Goal: Task Accomplishment & Management: Use online tool/utility

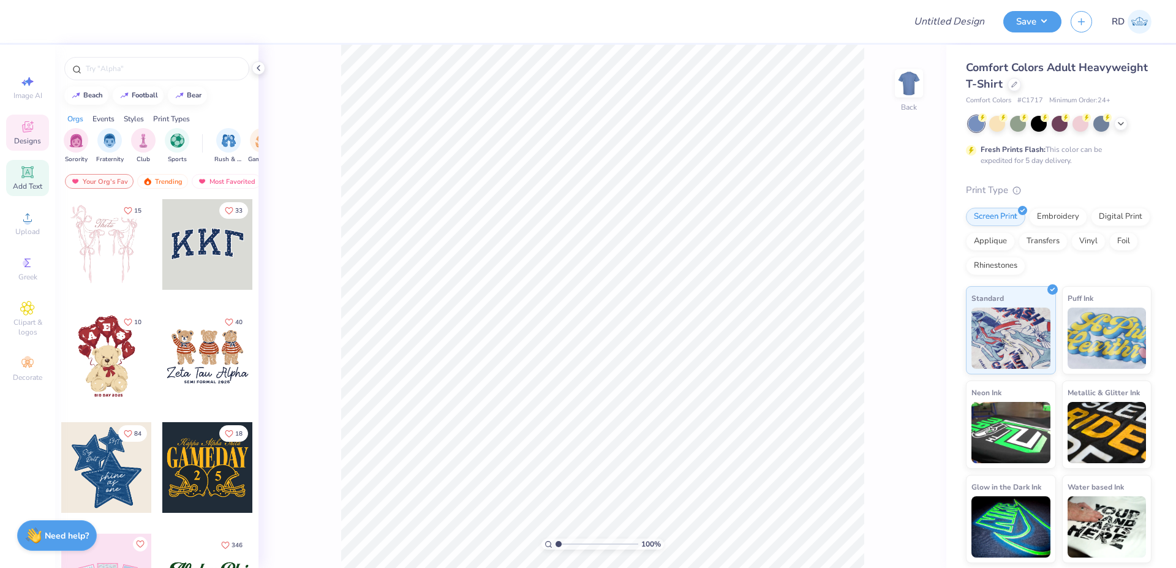
click at [25, 178] on icon at bounding box center [27, 172] width 15 height 15
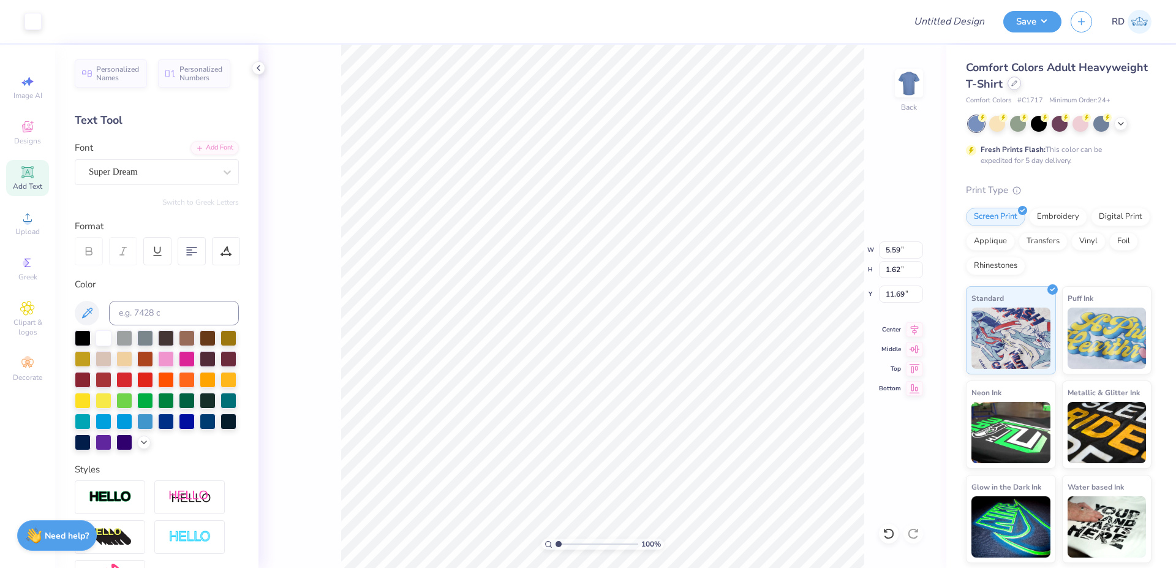
click at [1018, 80] on div at bounding box center [1014, 83] width 13 height 13
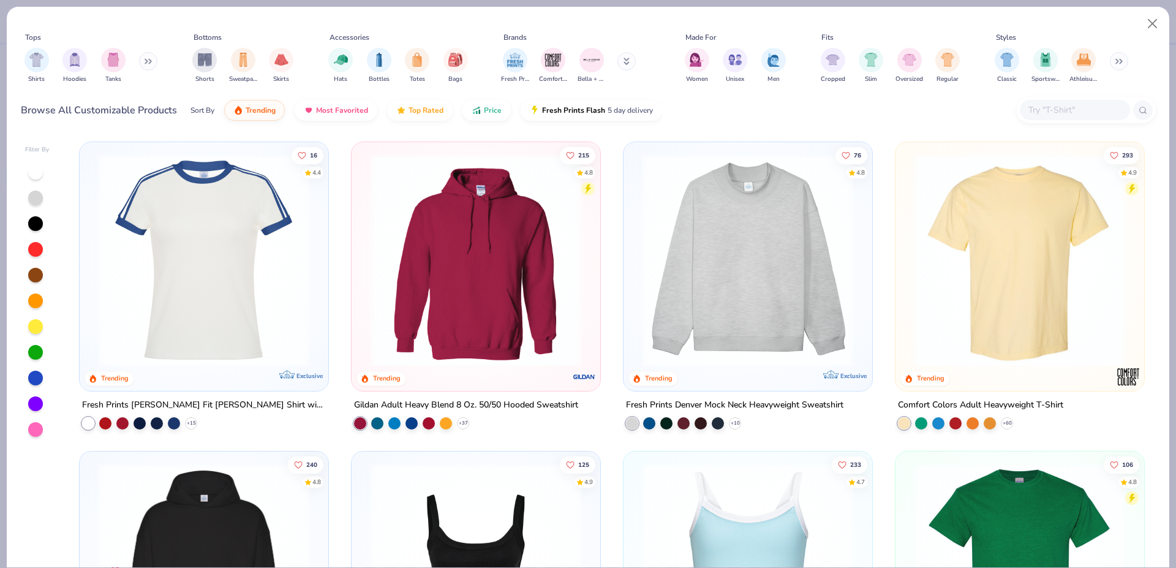
click at [1070, 108] on input "text" at bounding box center [1074, 110] width 94 height 14
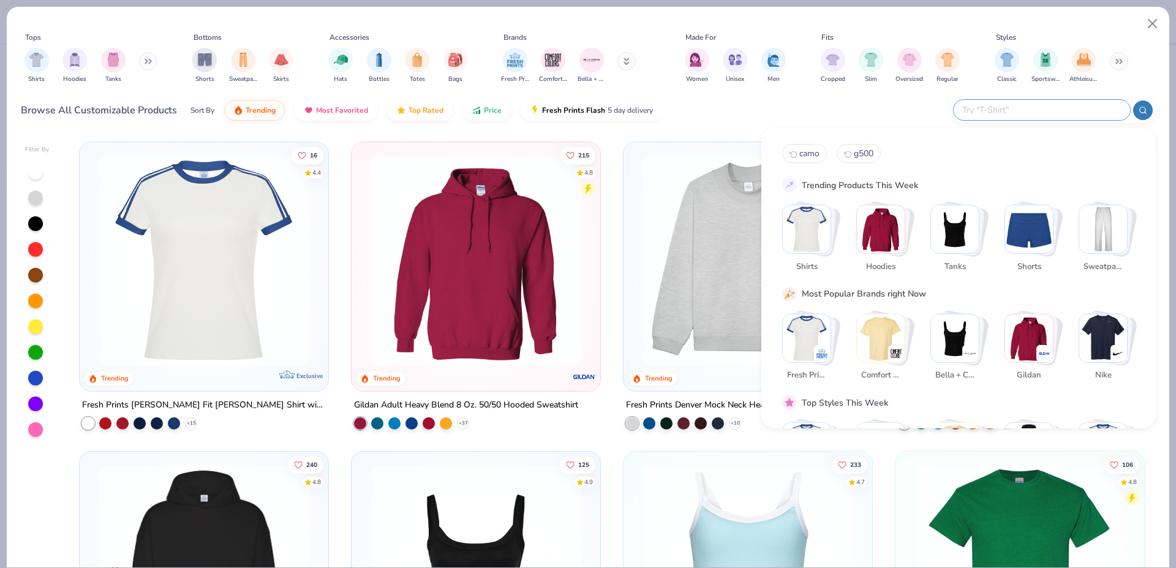
paste input "43035"
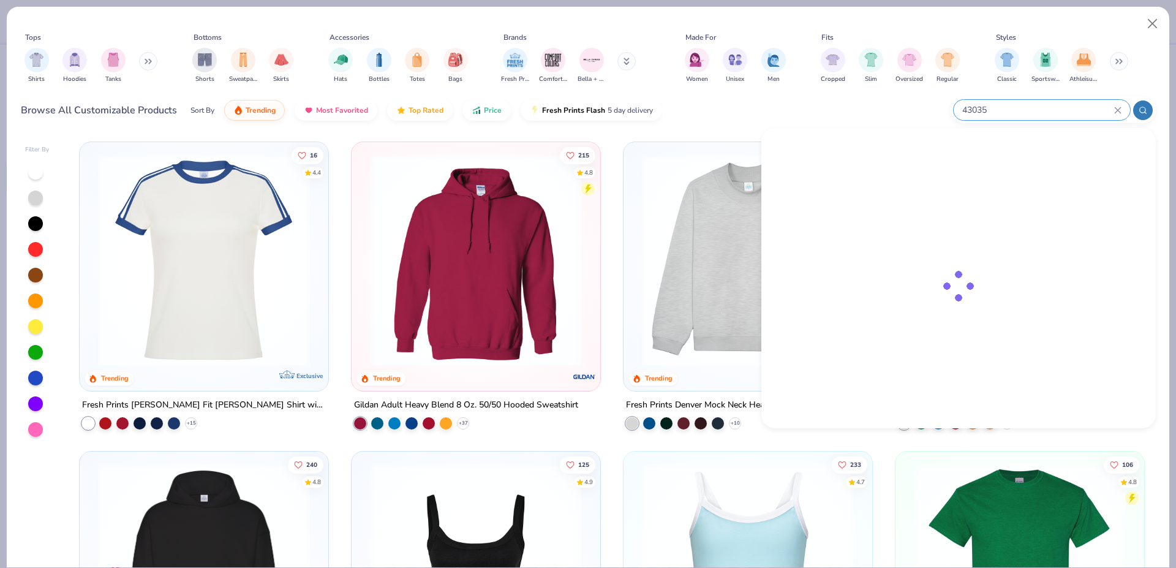
type input "43035"
click at [842, 161] on div at bounding box center [820, 174] width 49 height 49
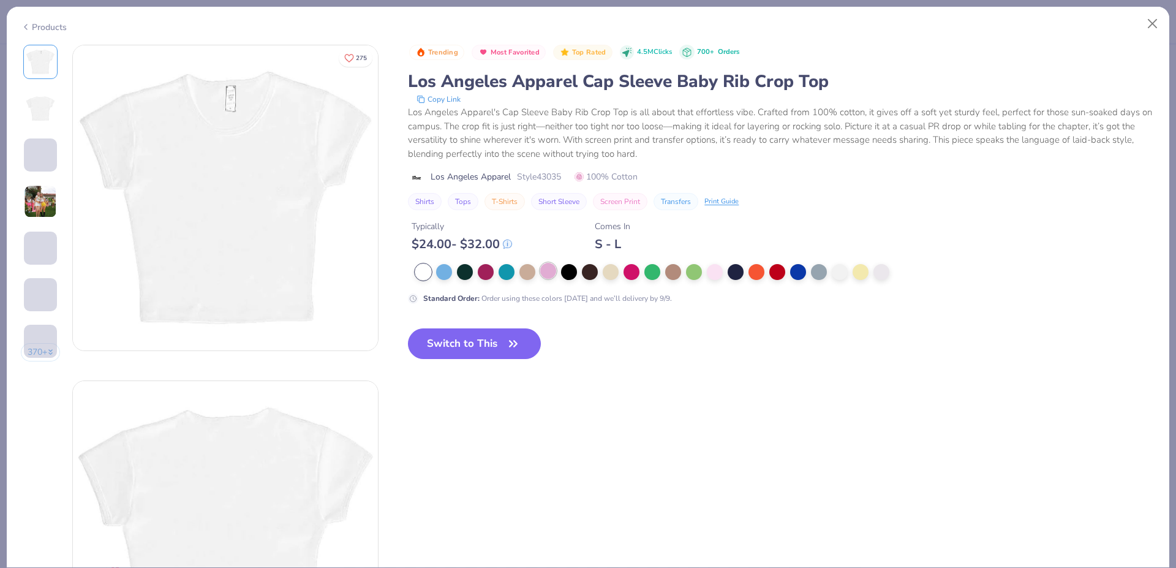
click at [551, 274] on div at bounding box center [548, 271] width 16 height 16
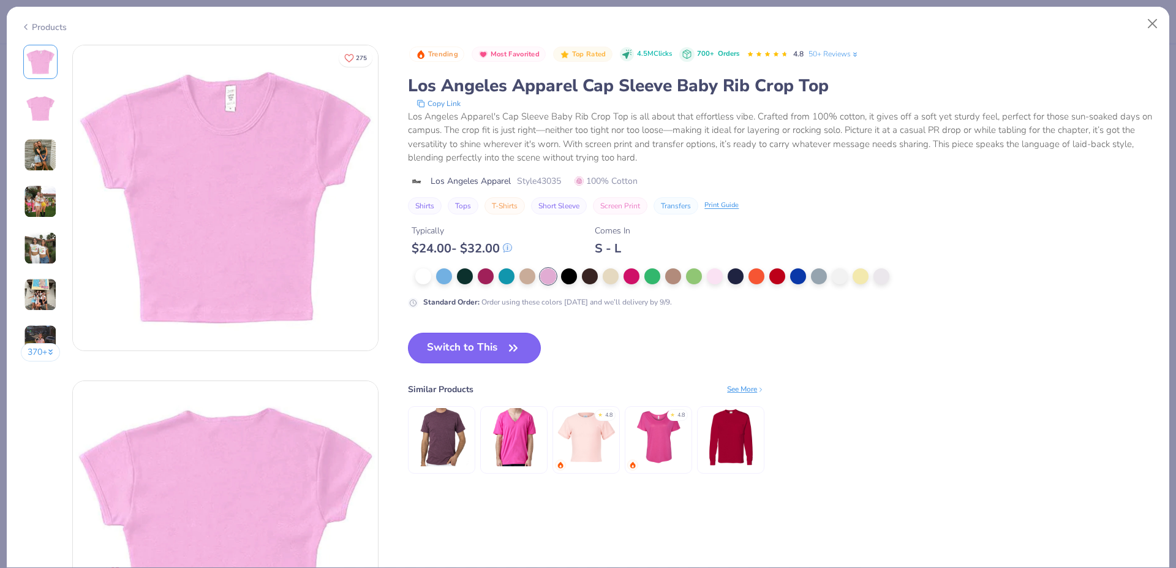
click at [485, 351] on button "Switch to This" at bounding box center [474, 348] width 133 height 31
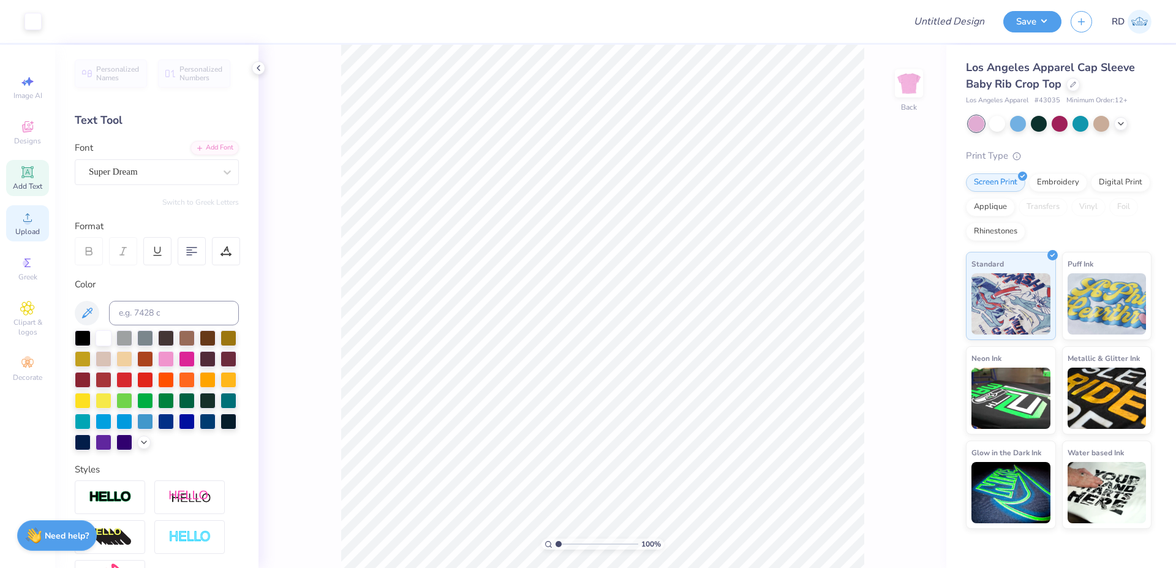
click at [24, 228] on span "Upload" at bounding box center [27, 232] width 25 height 10
click at [901, 252] on input "6.97" at bounding box center [901, 249] width 44 height 17
type input "6.00"
type input "4.33"
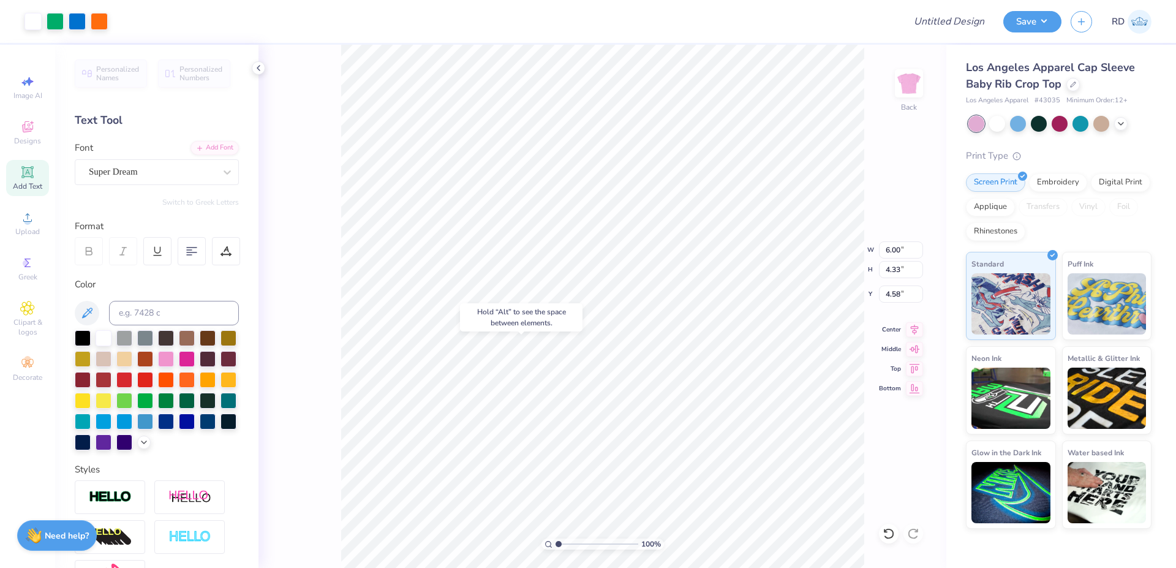
type input "6.10"
type input "5.59"
type input "1.62"
type input "3.20"
paste textarea "Alpha Chi"
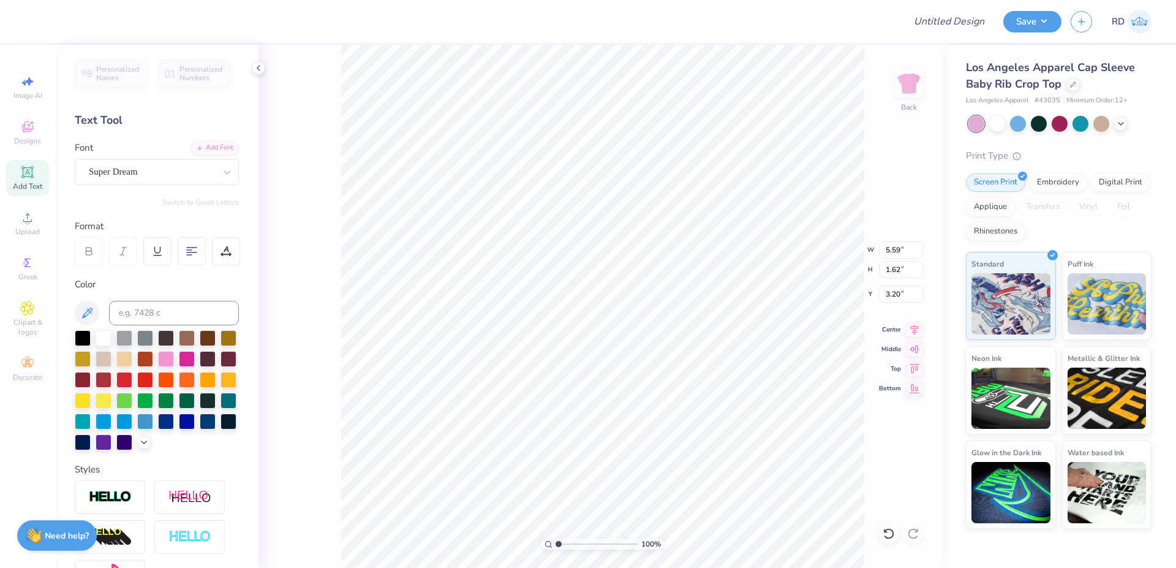
scroll to position [0, 4]
type textarea "Alpha Chi"
click at [198, 139] on div "Personalized Names Personalized Numbers Text Tool Add Font Font Super Dream Swi…" at bounding box center [156, 306] width 203 height 523
click at [202, 144] on div "Add Font" at bounding box center [215, 147] width 48 height 14
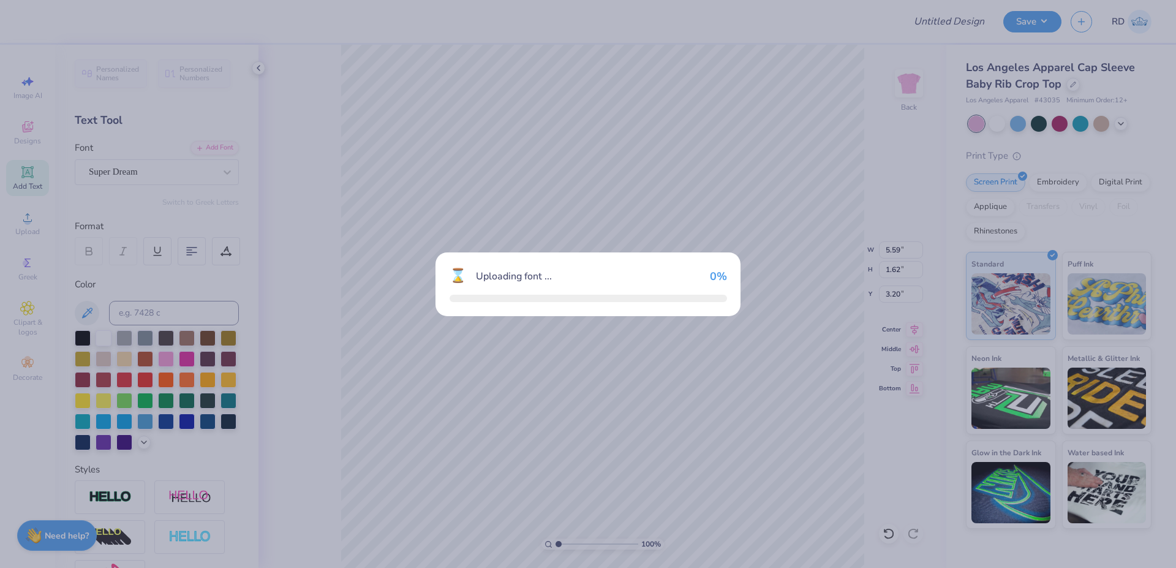
type input "6.97"
type input "1.51"
type input "3.26"
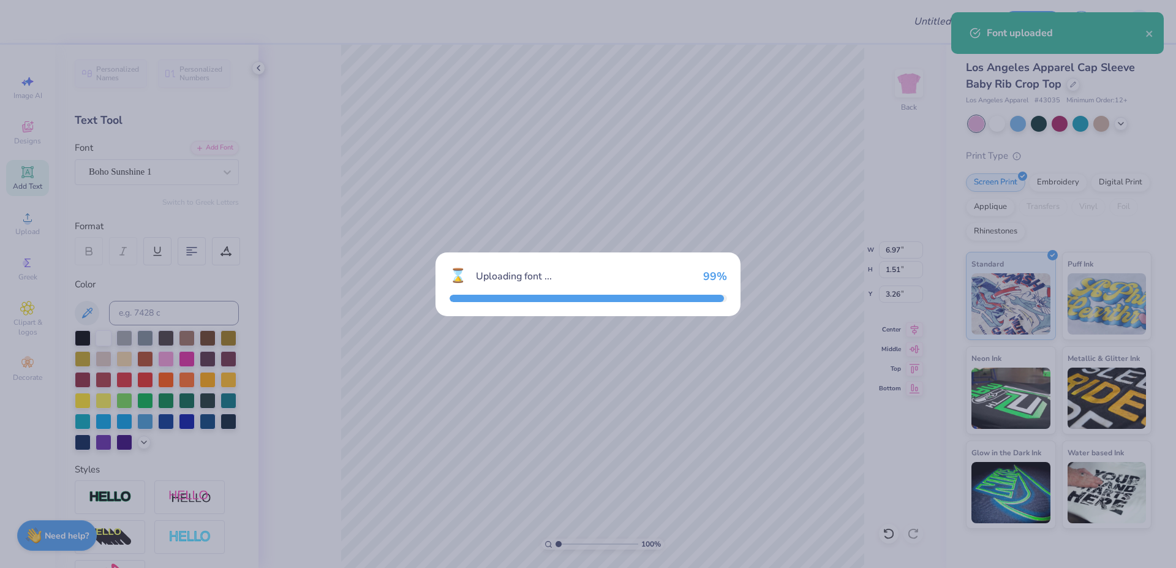
type input "6.95"
type input "1.68"
type input "3.17"
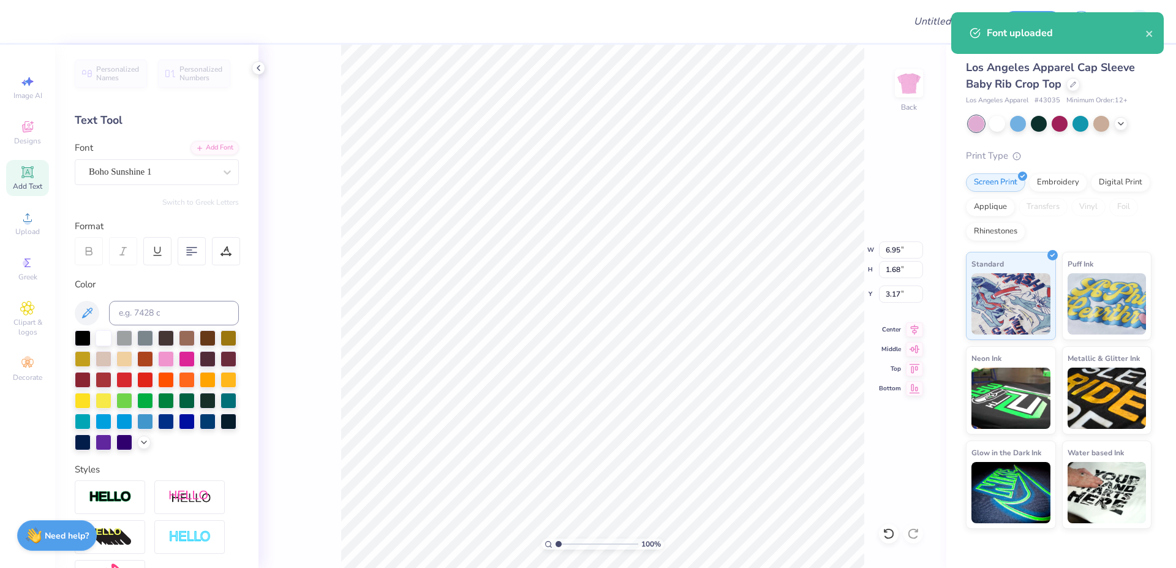
scroll to position [167, 0]
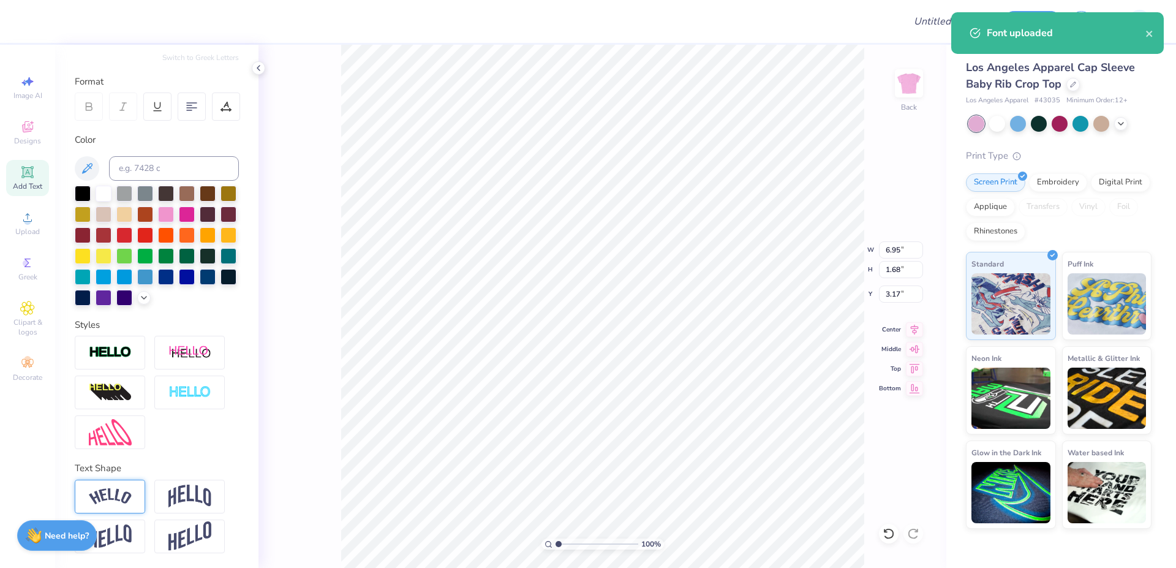
click at [121, 494] on img at bounding box center [110, 496] width 43 height 17
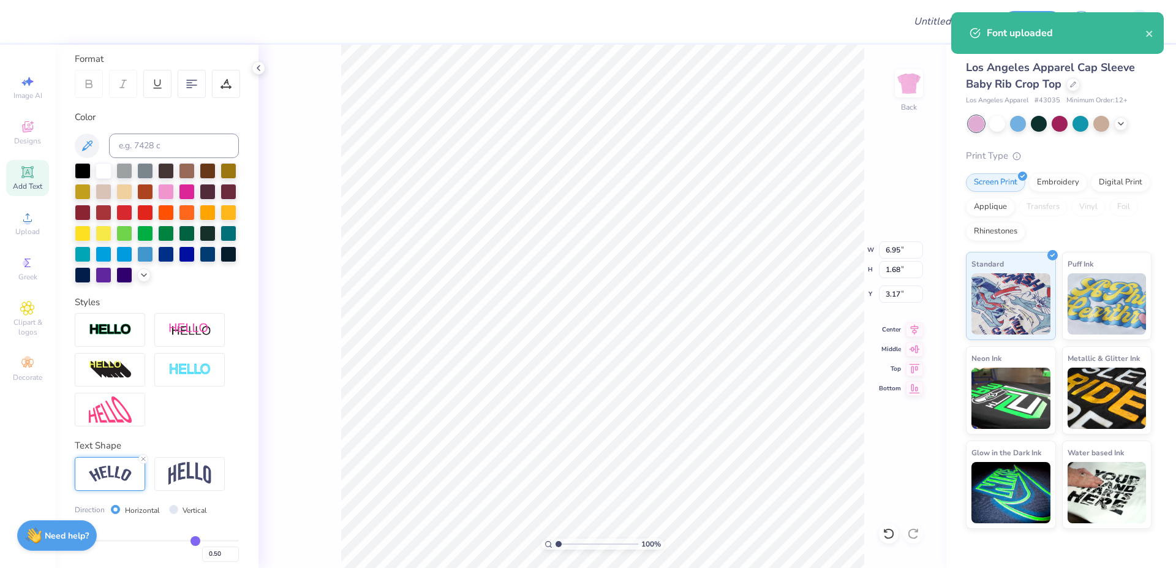
type input "6.97"
type input "1.82"
type input "3.10"
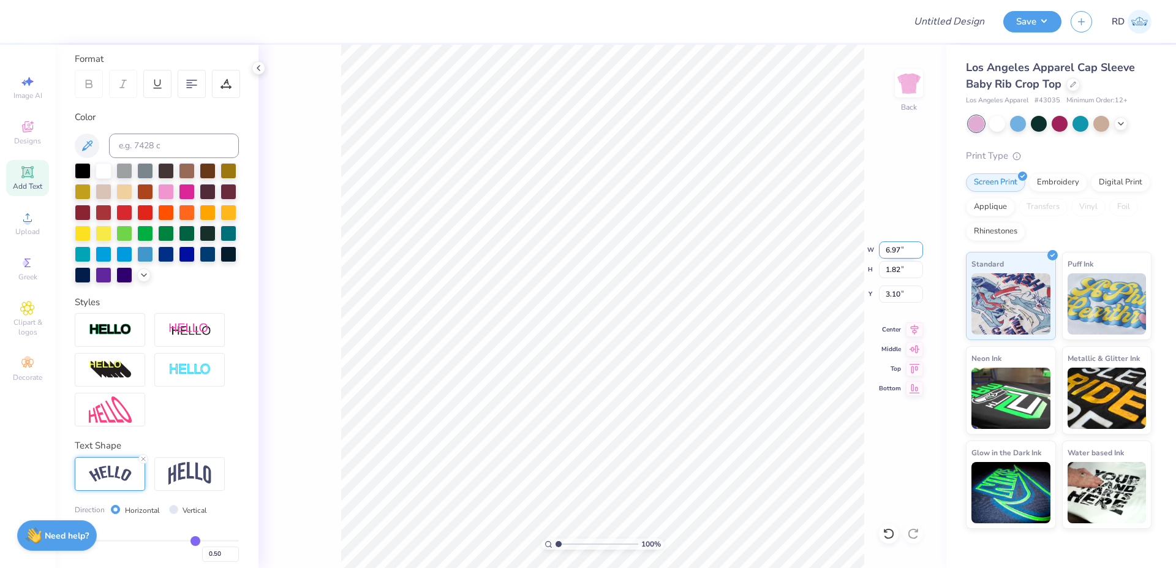
click at [891, 250] on input "6.97" at bounding box center [901, 249] width 44 height 17
paste input "5.02"
type input "5.02"
type input "1.31"
type input "3.35"
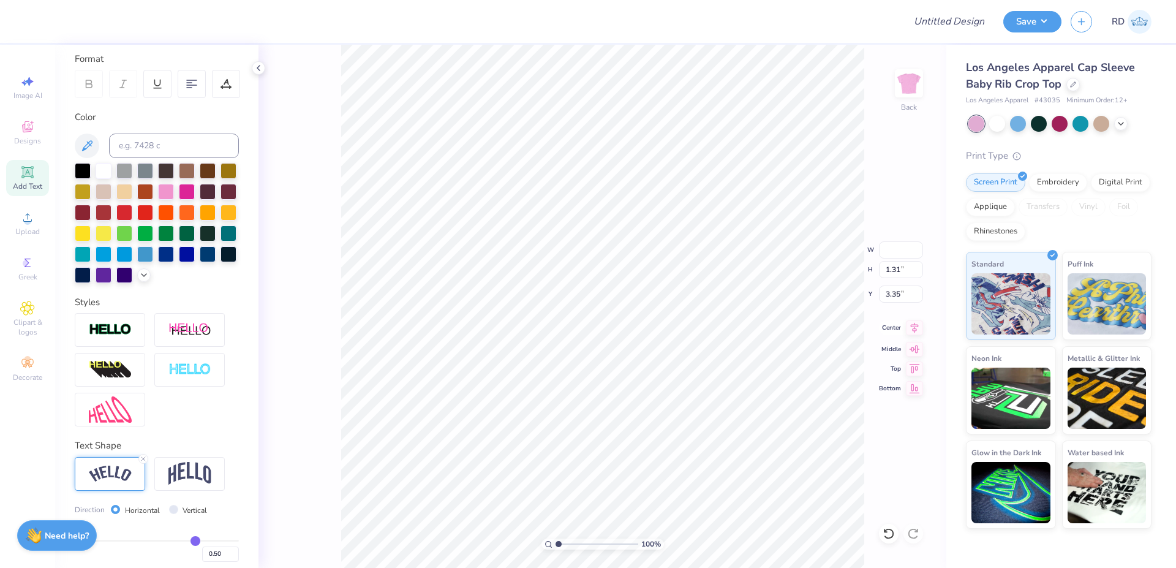
click at [920, 323] on icon at bounding box center [914, 327] width 17 height 15
click at [907, 304] on div "100 % Back W H 1.31 1.31 " Y 3.35 3.35 " Center Middle Top Bottom" at bounding box center [603, 306] width 688 height 523
click at [901, 296] on div "100 % Back W H 1.31 Y 3.35 Center Middle Top Bottom" at bounding box center [603, 306] width 688 height 523
click at [902, 297] on input "3.35" at bounding box center [901, 293] width 44 height 17
type input "2.00"
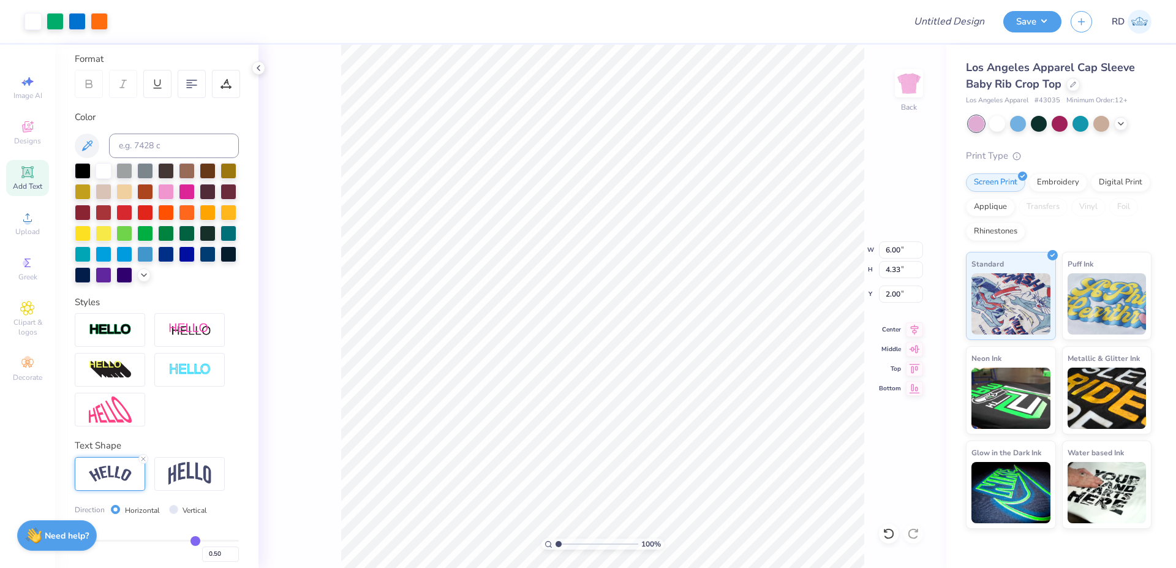
type input "6.00"
type input "4.33"
type input "3.00"
click at [914, 324] on icon at bounding box center [914, 327] width 17 height 15
click at [574, 545] on input "range" at bounding box center [597, 544] width 83 height 11
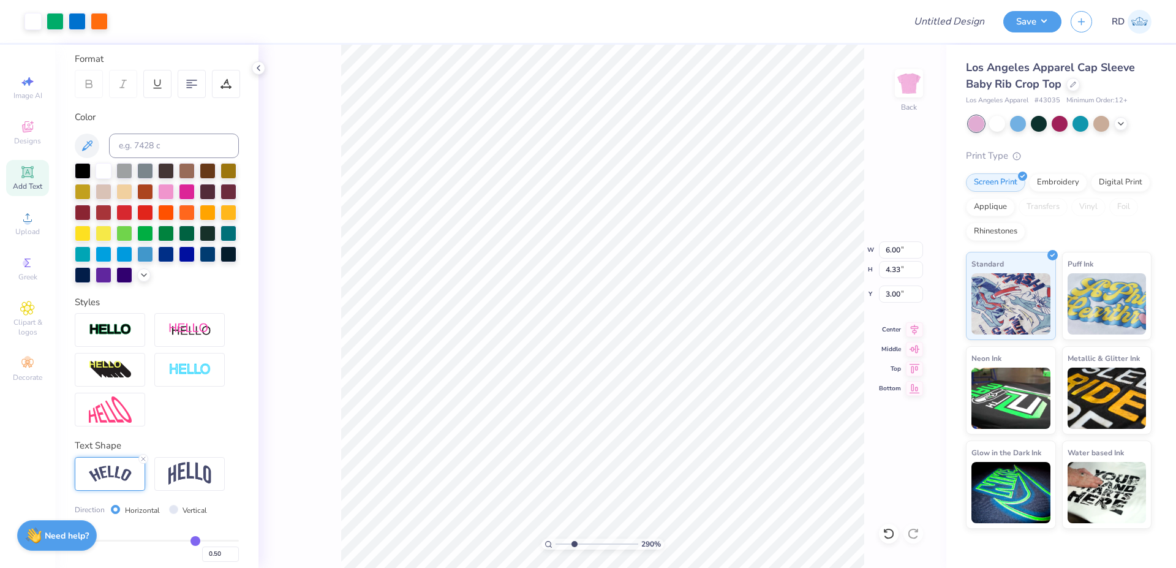
type input "2.9"
type input "2.89"
click at [918, 331] on icon at bounding box center [914, 327] width 17 height 15
type input "5.02"
type input "1.31"
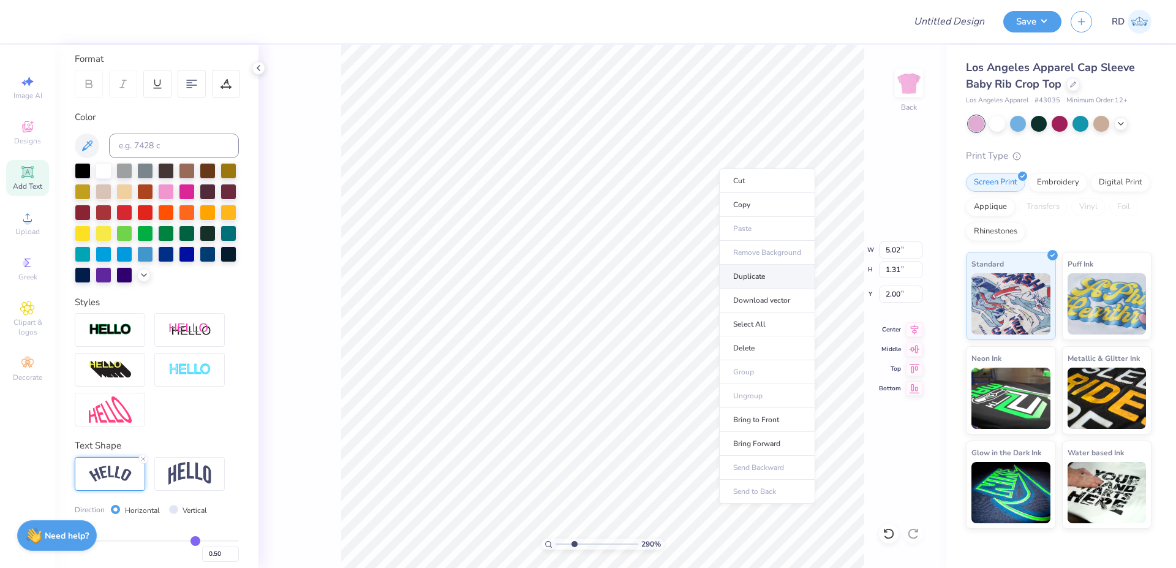
click at [767, 266] on li "Duplicate" at bounding box center [767, 277] width 96 height 24
type input "3.00"
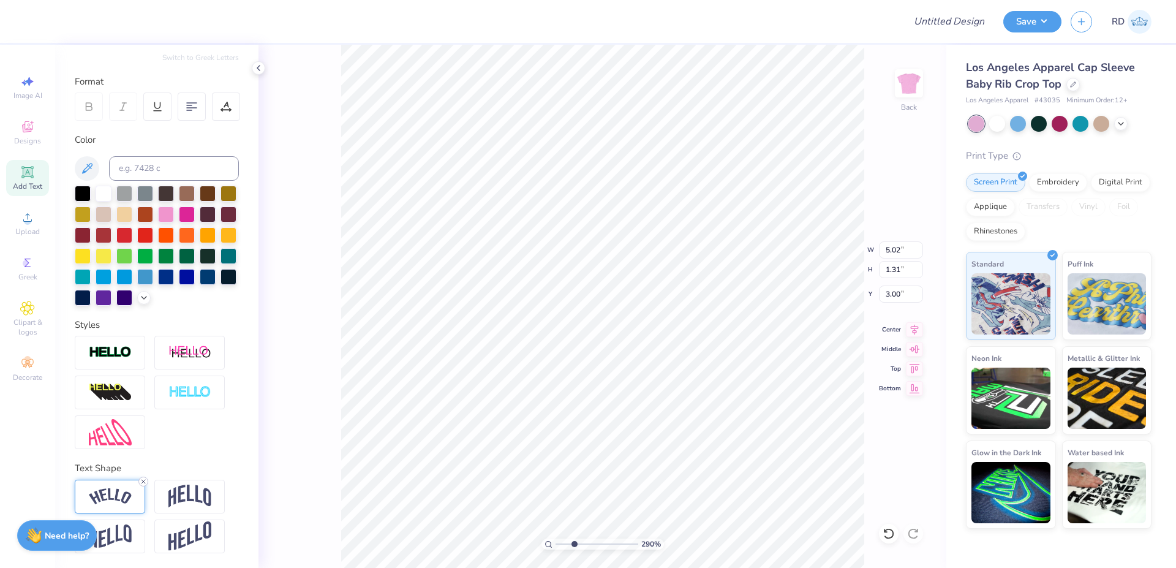
click at [145, 482] on icon at bounding box center [143, 481] width 7 height 7
type input "4.24"
type input "1.02"
type input "7.44"
type textarea "formal"
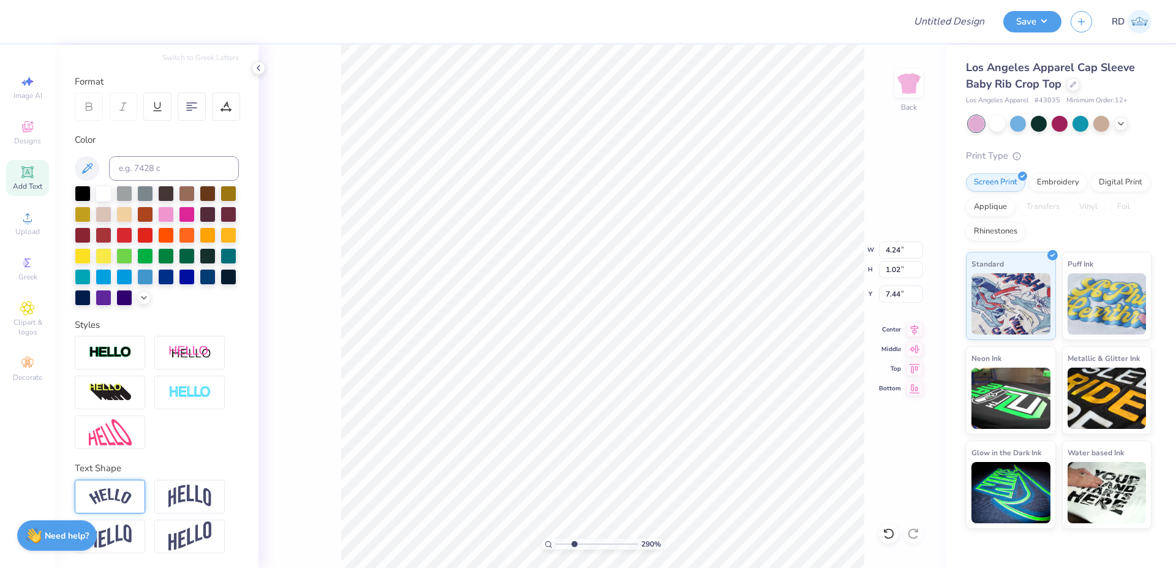
scroll to position [0, 2]
type input "2.59"
type input "0.92"
click at [665, 333] on li "Duplicate" at bounding box center [653, 338] width 96 height 24
type input "7.54"
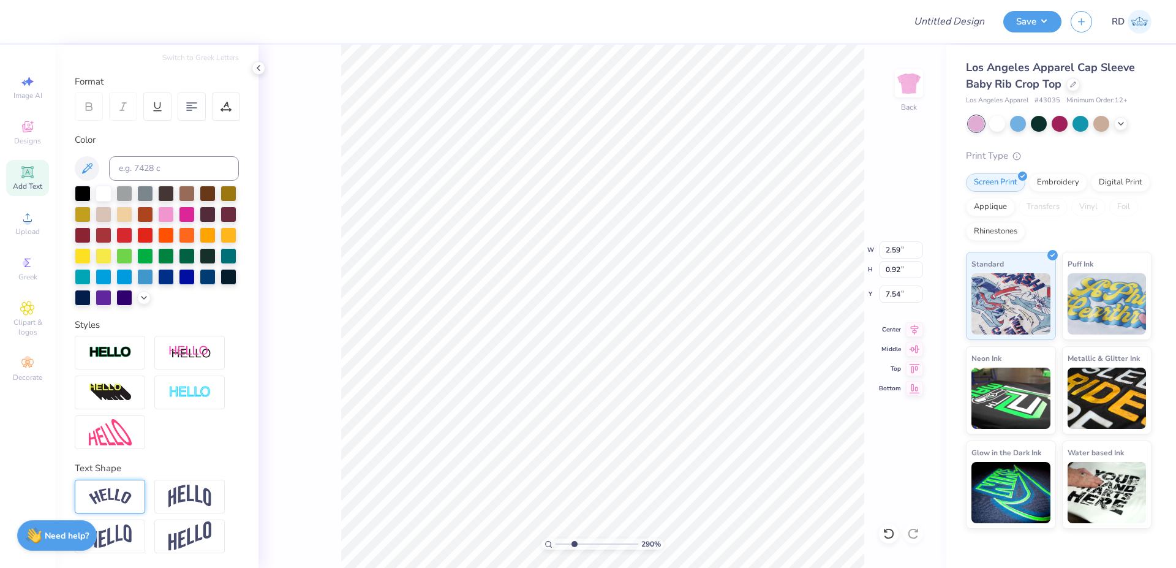
type textarea "'25"
type input "6.00"
type input "4.33"
type input "2.89"
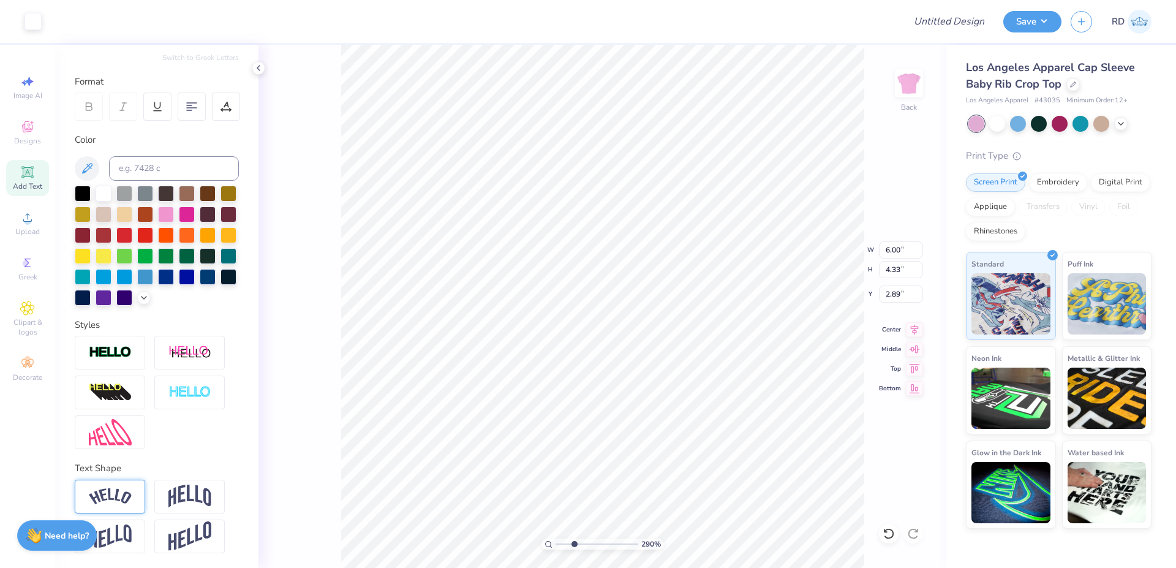
type input "0.82"
type input "0.62"
type input "7.49"
type input "3.54"
type input "0.92"
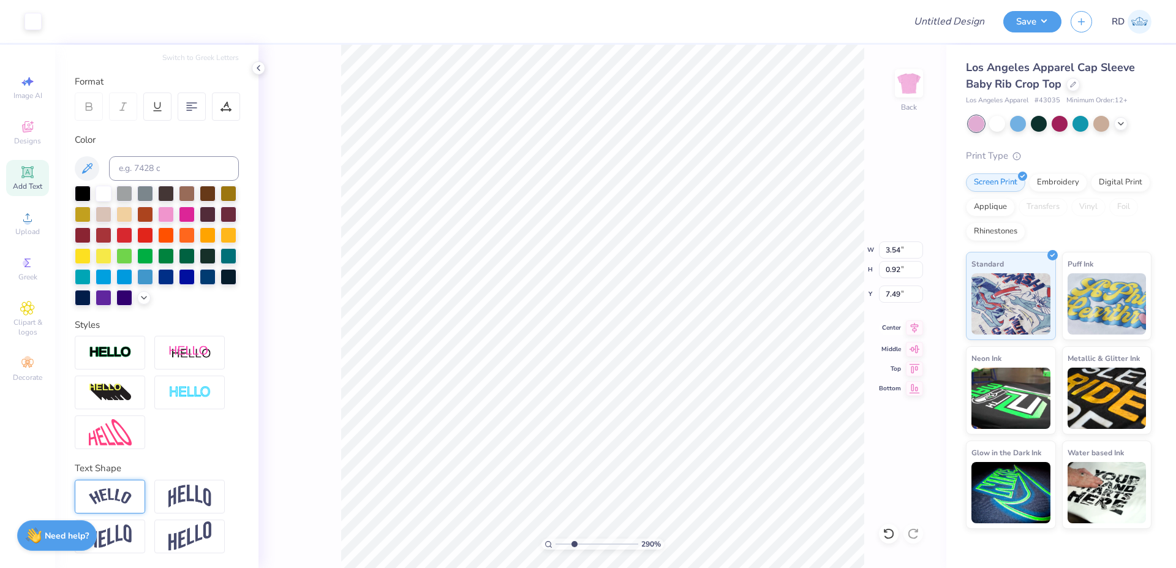
click at [918, 333] on icon at bounding box center [914, 327] width 17 height 15
type input "7.31"
click at [915, 333] on icon at bounding box center [914, 327] width 17 height 15
type input "6.00"
type input "4.33"
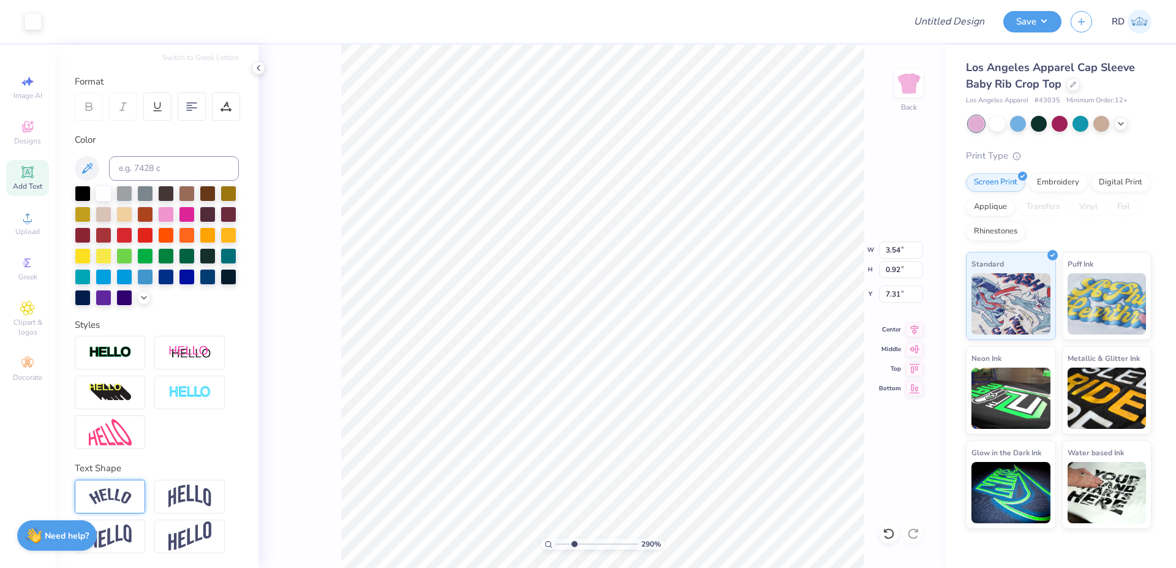
type input "2.89"
click at [916, 325] on icon at bounding box center [914, 327] width 17 height 15
drag, startPoint x: 565, startPoint y: 542, endPoint x: 534, endPoint y: 546, distance: 31.5
type input "1"
click at [556, 546] on input "range" at bounding box center [597, 544] width 83 height 11
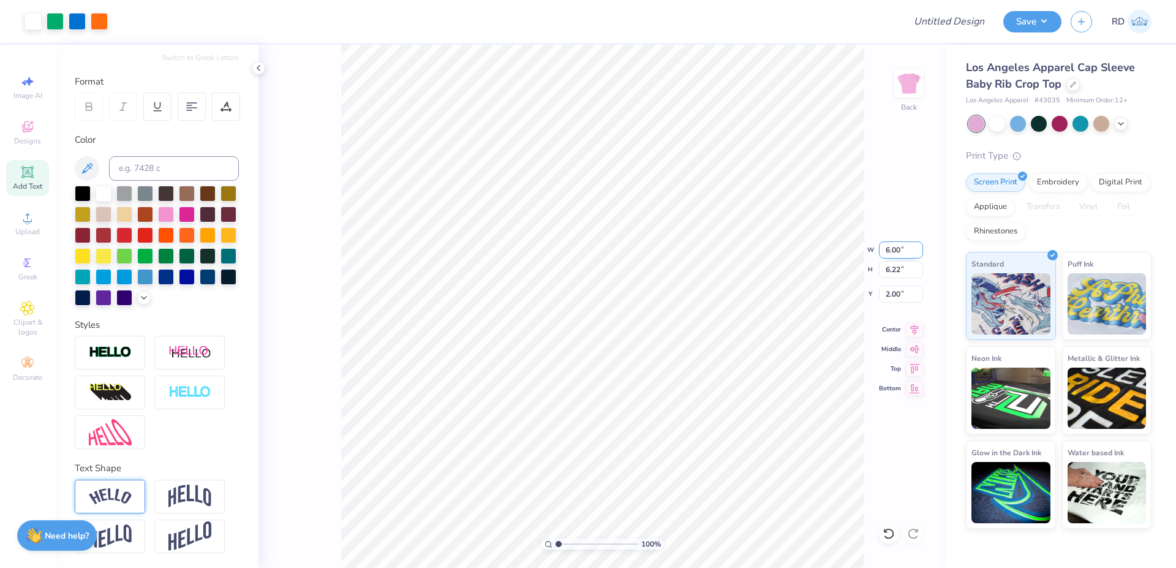
click at [904, 251] on input "6.00" at bounding box center [901, 249] width 44 height 17
type input "7.00"
type input "7.26"
click at [905, 290] on input "1.48" at bounding box center [901, 293] width 44 height 17
type input "2.00"
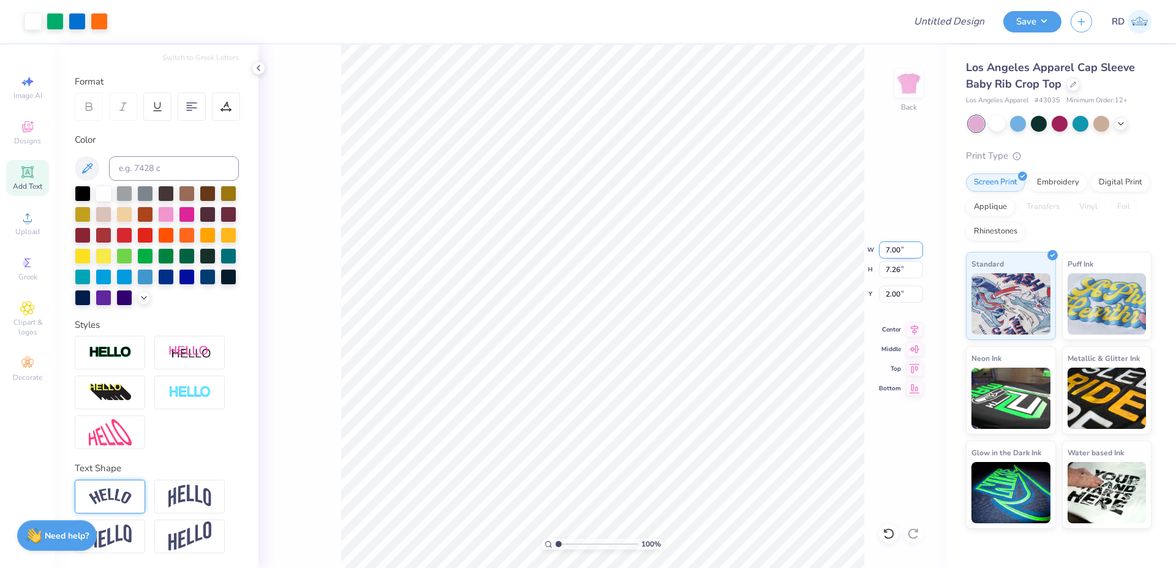
click at [890, 248] on input "7.00" at bounding box center [901, 249] width 44 height 17
type input "7.02"
type input "7.28"
type input "1.99"
type input "7.00"
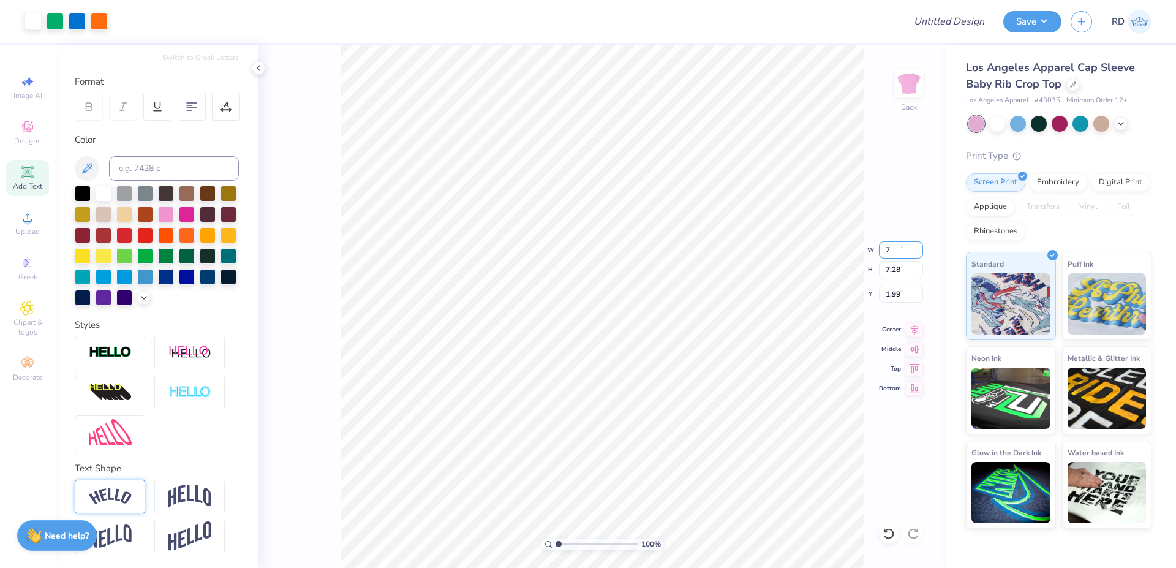
type input "7.26"
type input "2.00"
click at [948, 18] on input "Design Title" at bounding box center [934, 21] width 120 height 25
paste input "FPS239767"
type input "FPS239767"
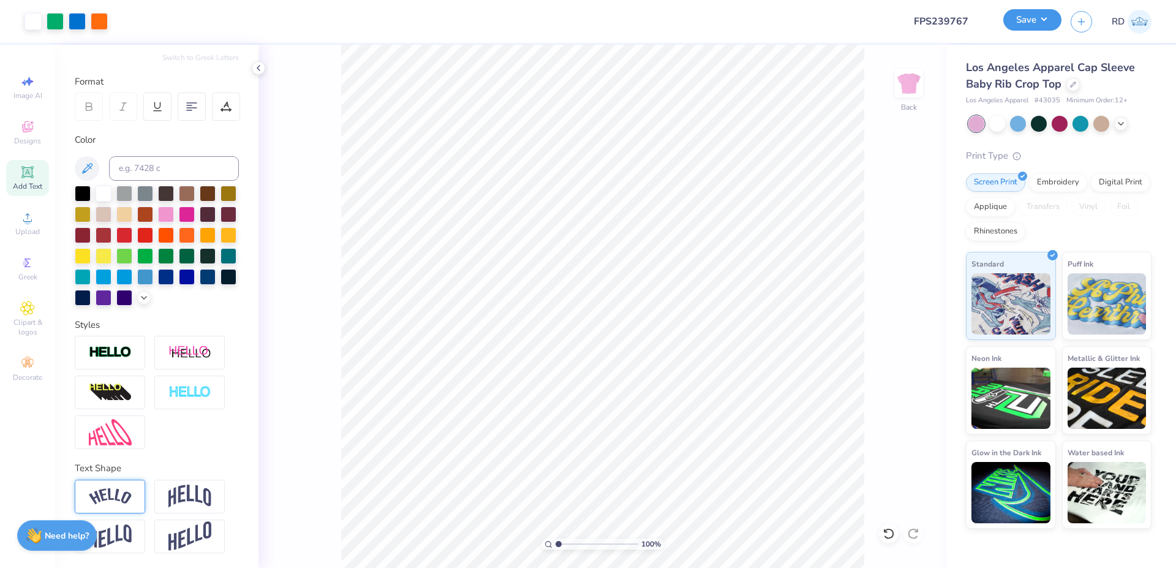
click at [1042, 25] on button "Save" at bounding box center [1033, 19] width 58 height 21
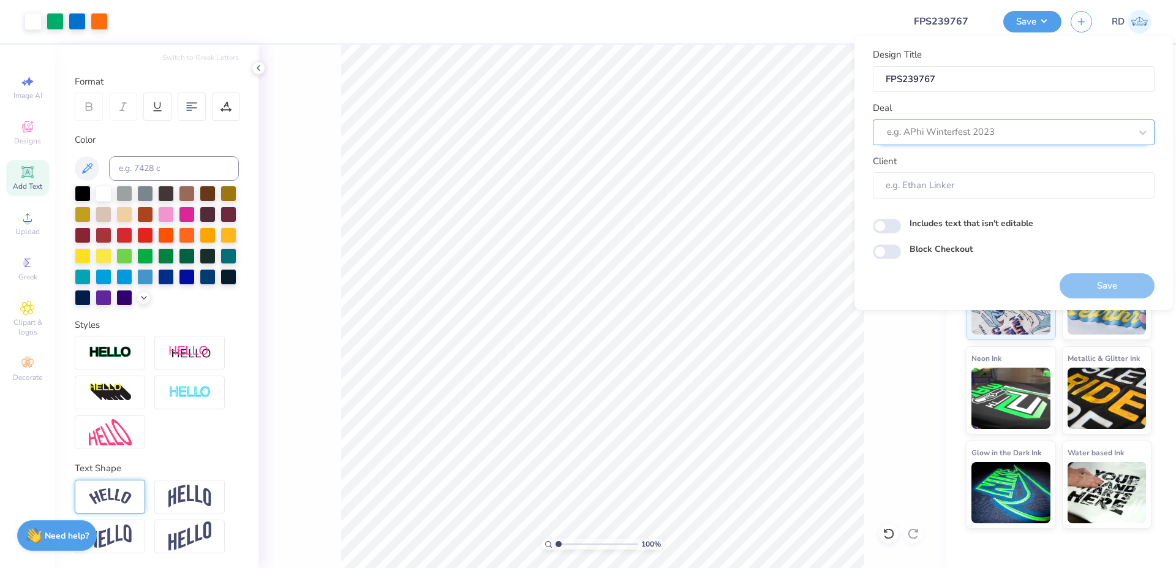
click at [954, 127] on div at bounding box center [1009, 132] width 244 height 17
click at [956, 156] on div "Design Tool Gallery" at bounding box center [1014, 165] width 272 height 20
type input "gallery"
type input "Design Tool Gallery User"
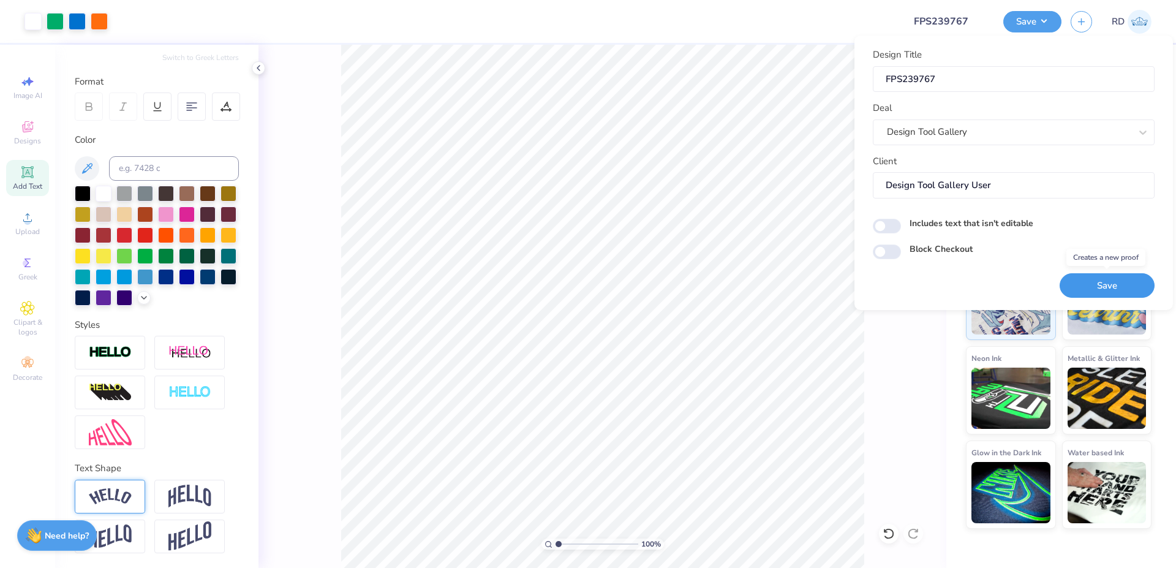
click at [1099, 297] on button "Save" at bounding box center [1107, 285] width 95 height 25
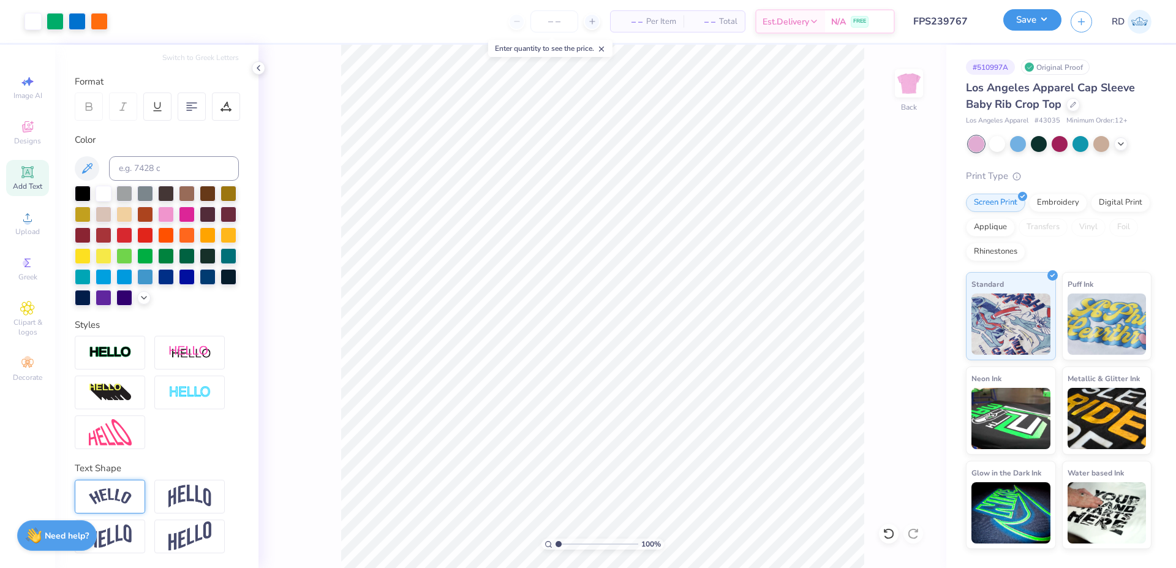
click at [1033, 25] on button "Save" at bounding box center [1033, 19] width 58 height 21
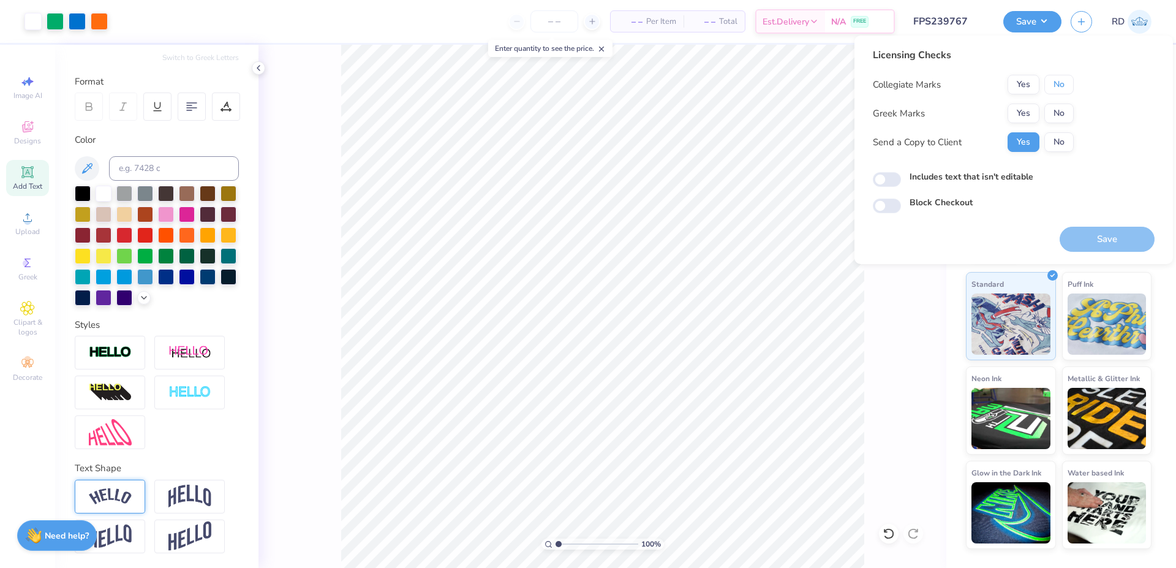
drag, startPoint x: 1059, startPoint y: 83, endPoint x: 1031, endPoint y: 99, distance: 32.4
click at [1058, 83] on button "No" at bounding box center [1059, 85] width 29 height 20
click at [1022, 109] on button "Yes" at bounding box center [1024, 114] width 32 height 20
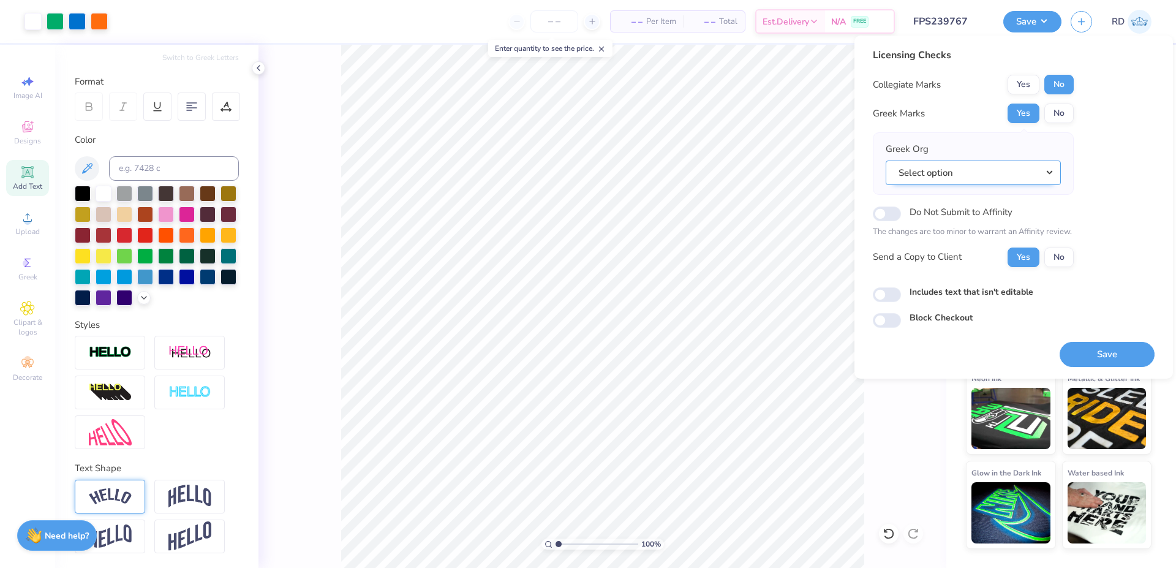
click at [1041, 172] on button "Select option" at bounding box center [973, 173] width 175 height 25
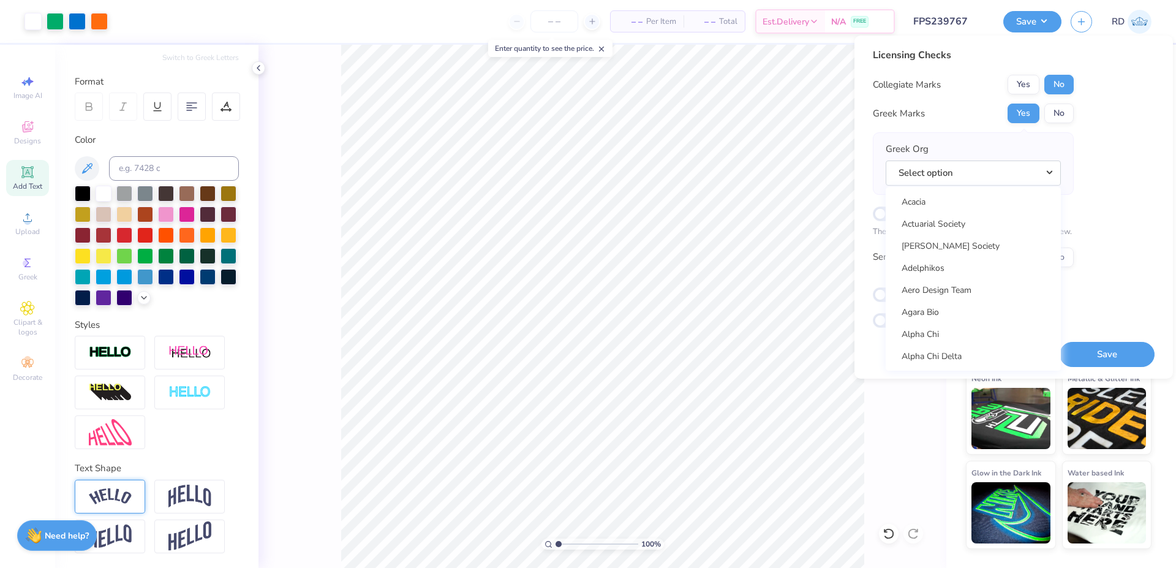
scroll to position [165, 0]
click at [975, 214] on link "Alpha Chi Omega" at bounding box center [973, 213] width 165 height 20
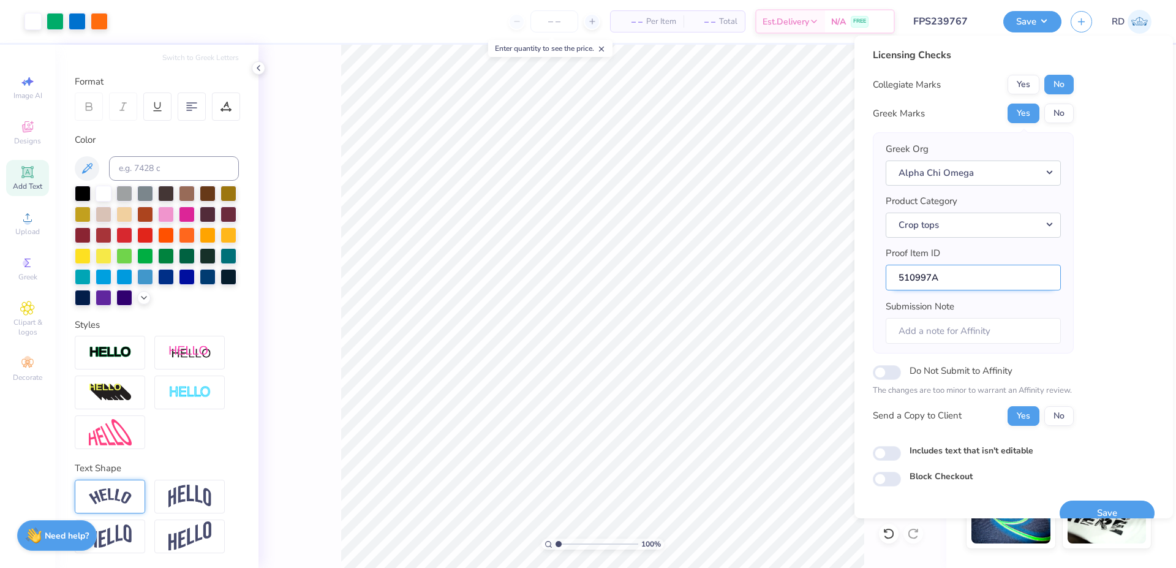
drag, startPoint x: 929, startPoint y: 272, endPoint x: 812, endPoint y: 273, distance: 117.0
click at [886, 273] on input "510997A" at bounding box center [973, 278] width 175 height 26
click at [1105, 512] on button "Save" at bounding box center [1107, 513] width 95 height 25
